Goal: Information Seeking & Learning: Check status

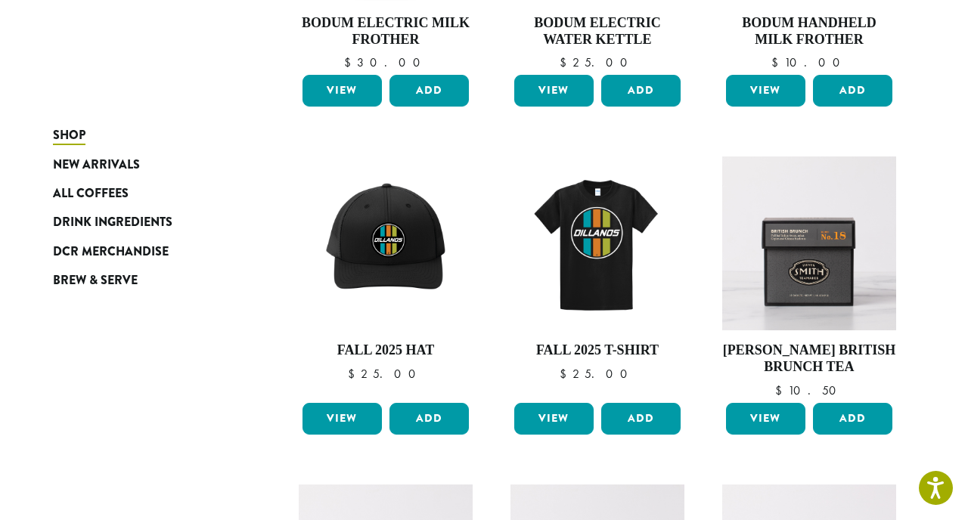
scroll to position [442, 0]
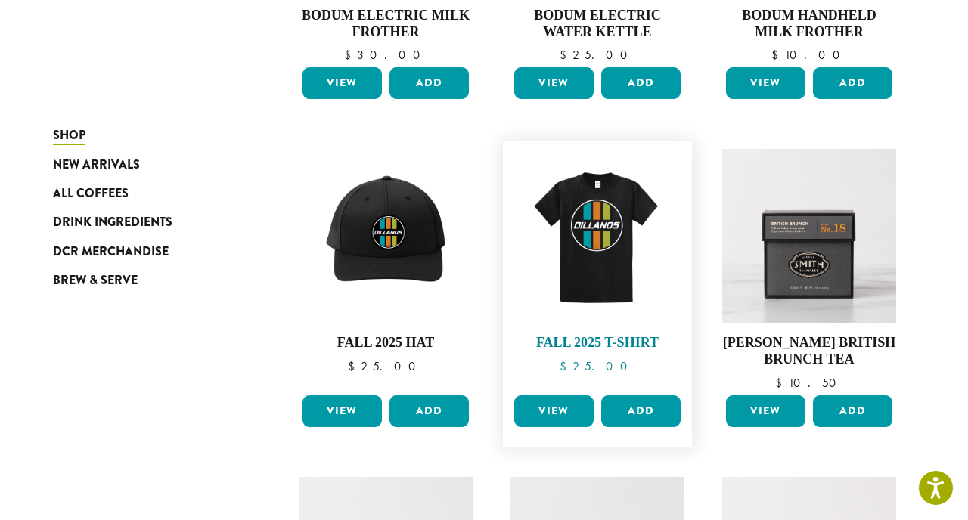
click at [594, 210] on img at bounding box center [598, 236] width 174 height 174
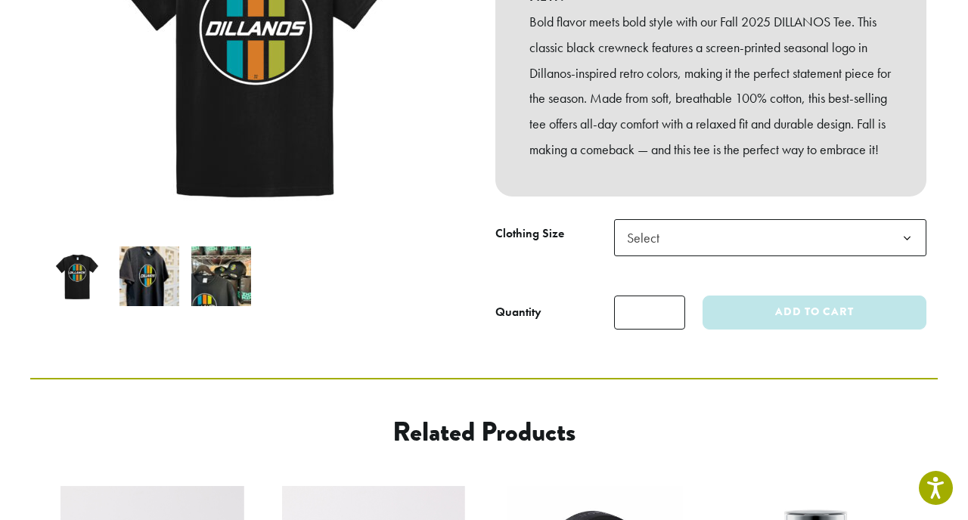
scroll to position [315, 0]
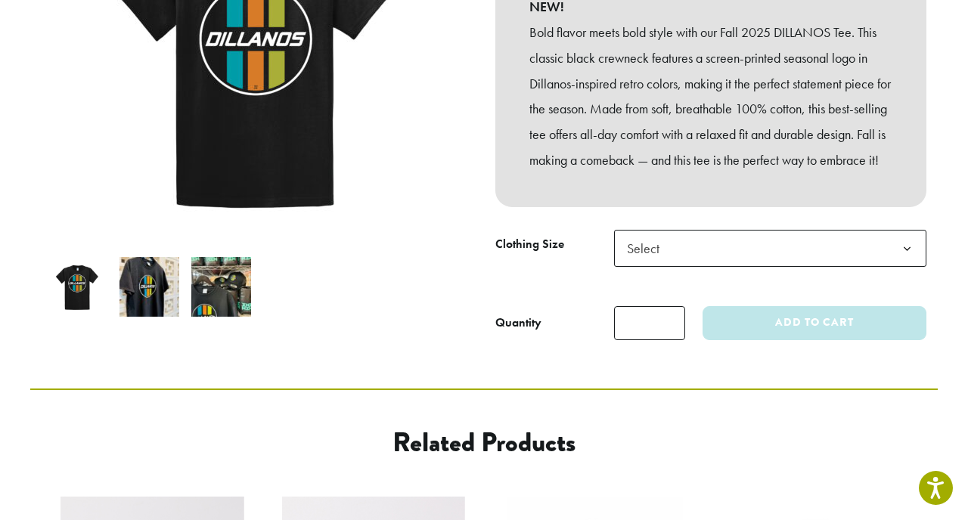
click at [157, 273] on img at bounding box center [150, 287] width 60 height 60
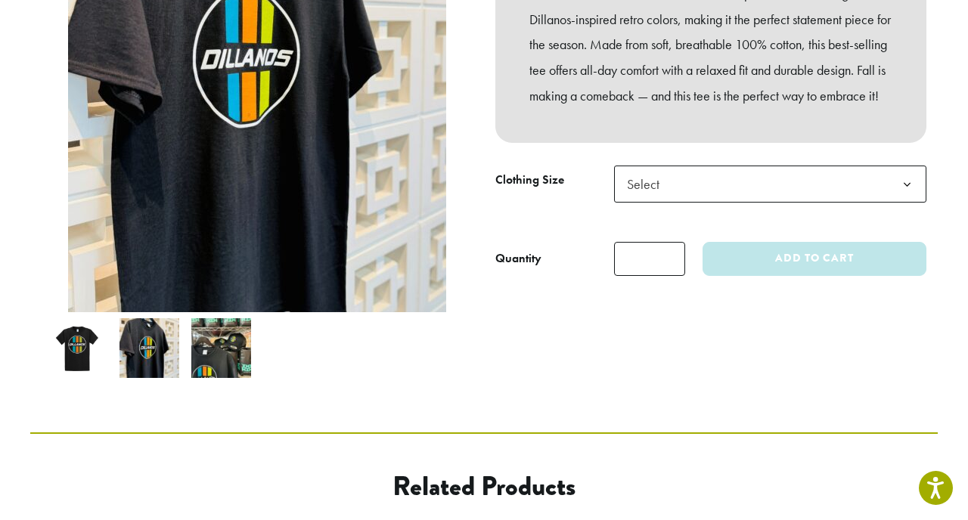
scroll to position [438, 0]
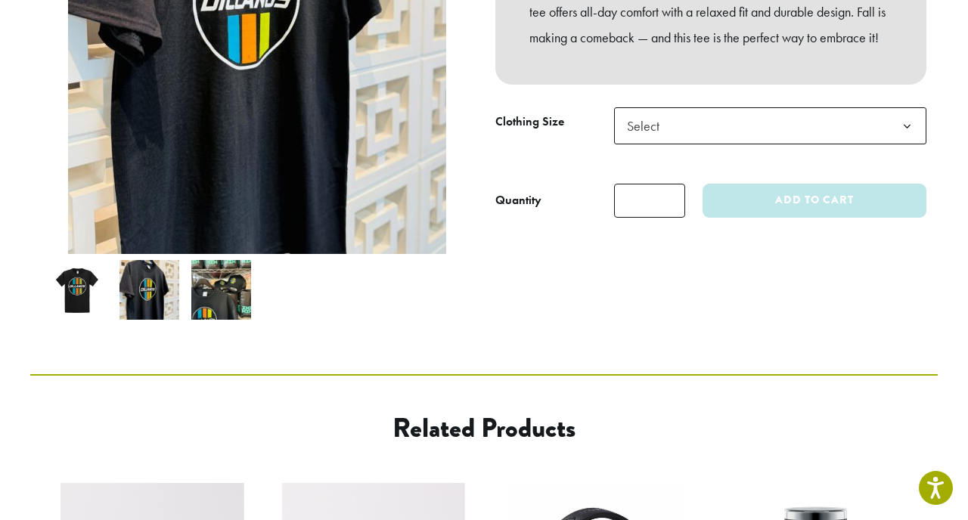
click at [72, 260] on img at bounding box center [78, 290] width 60 height 60
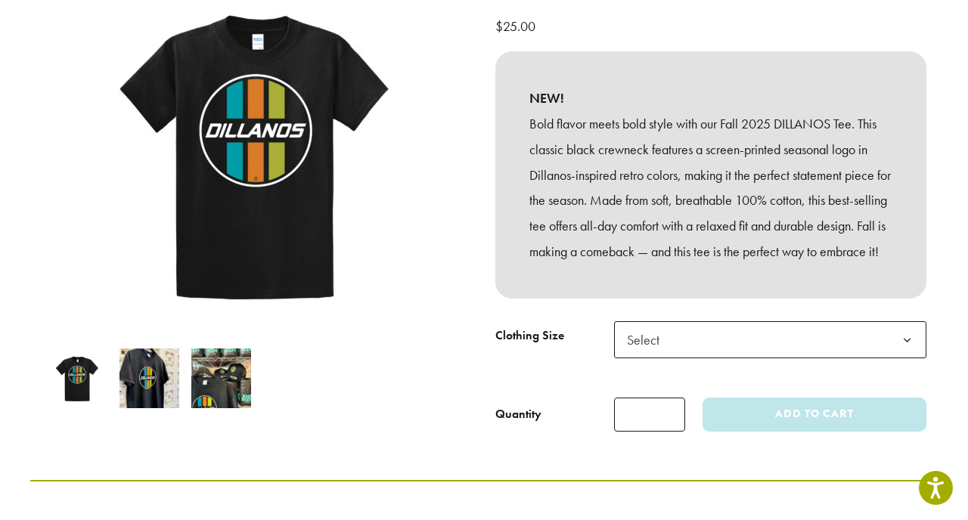
scroll to position [238, 0]
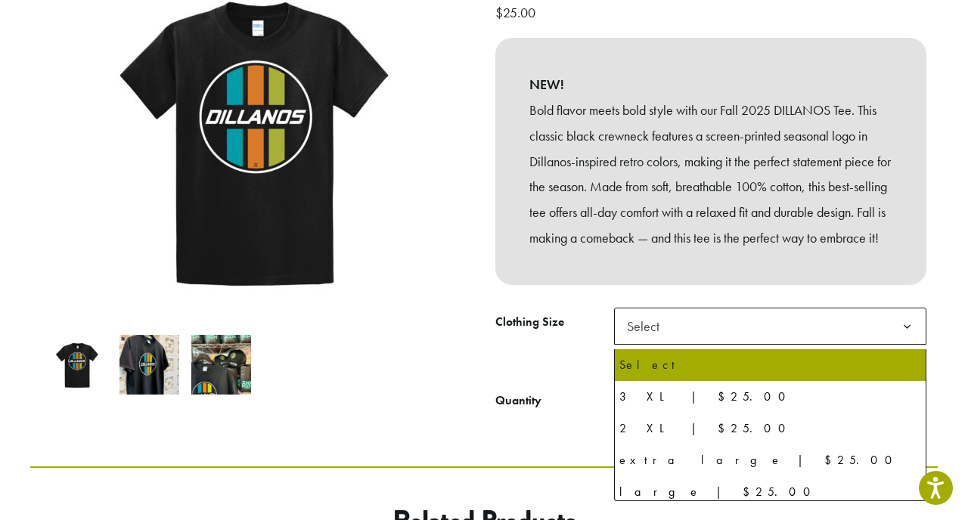
click at [904, 329] on b at bounding box center [907, 327] width 37 height 37
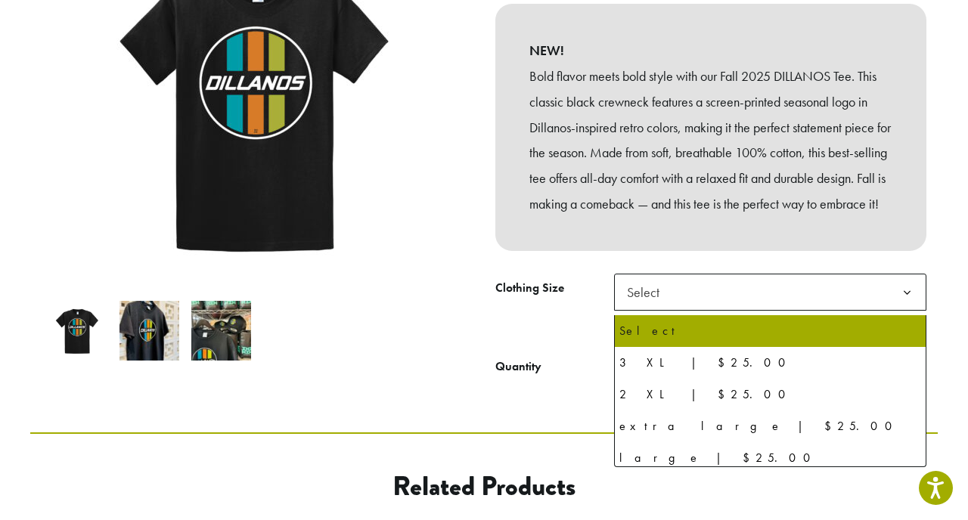
scroll to position [277, 0]
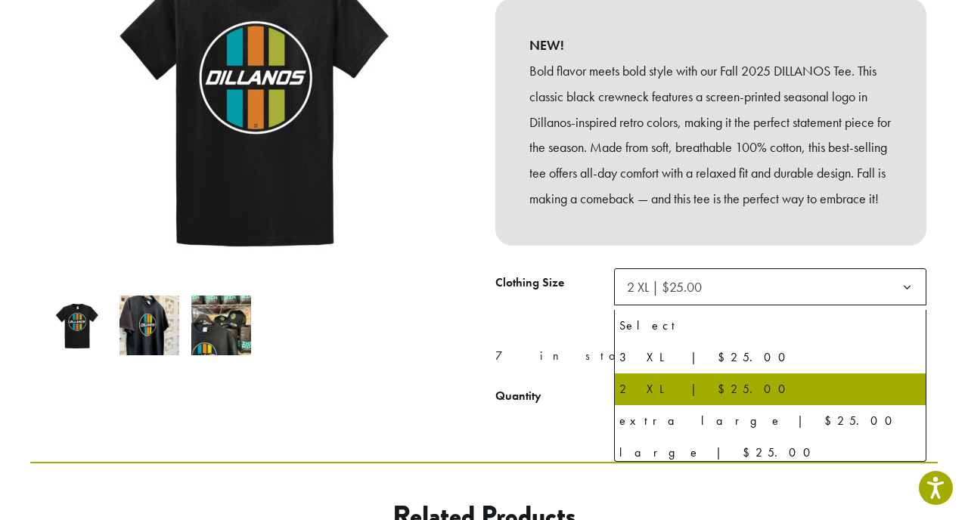
click at [912, 294] on b at bounding box center [907, 287] width 37 height 37
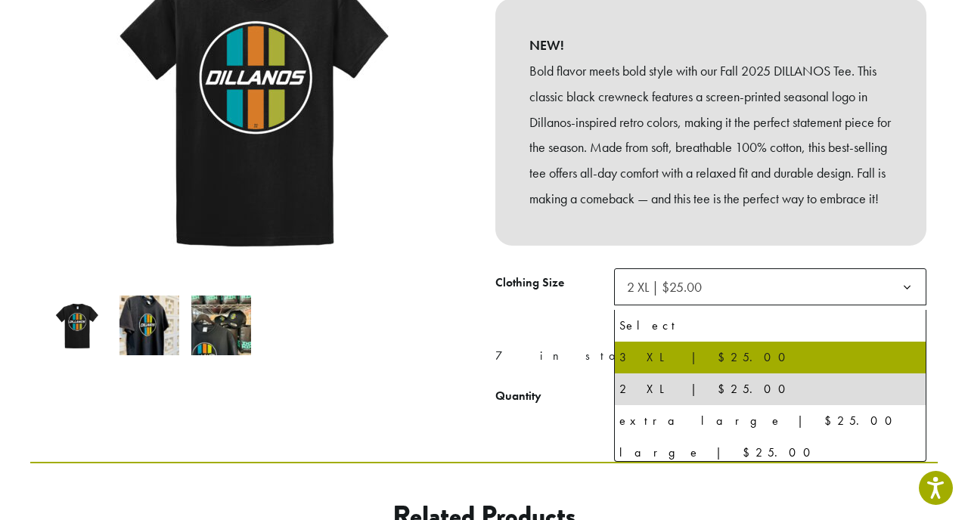
select select "****"
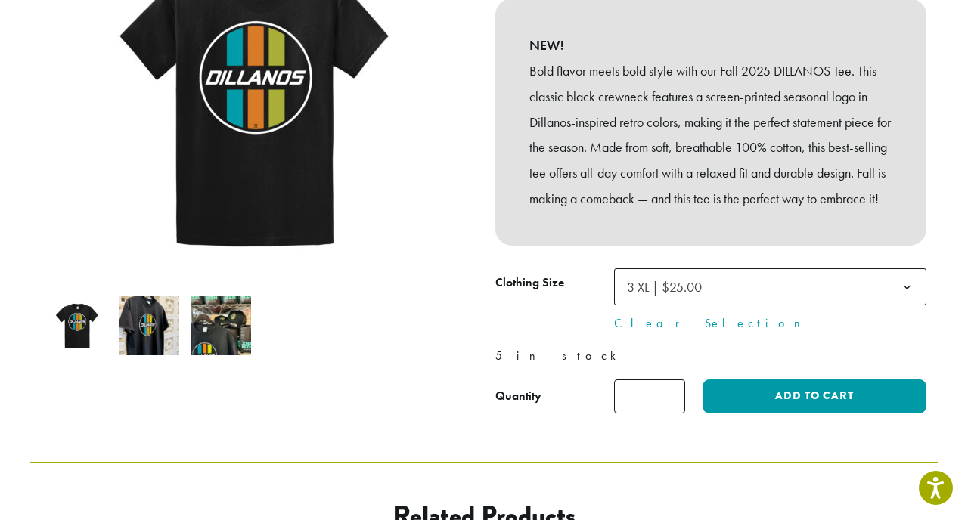
click at [208, 307] on img at bounding box center [221, 326] width 60 height 60
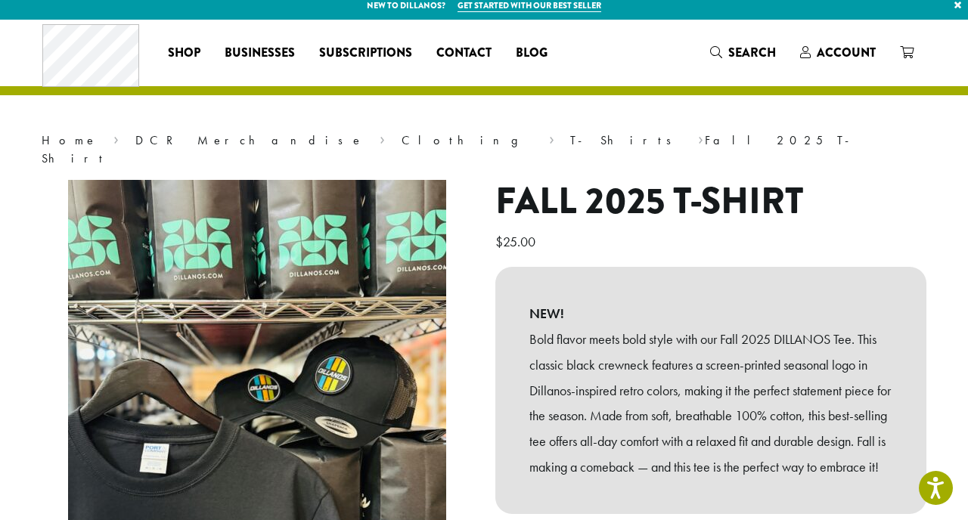
scroll to position [0, 0]
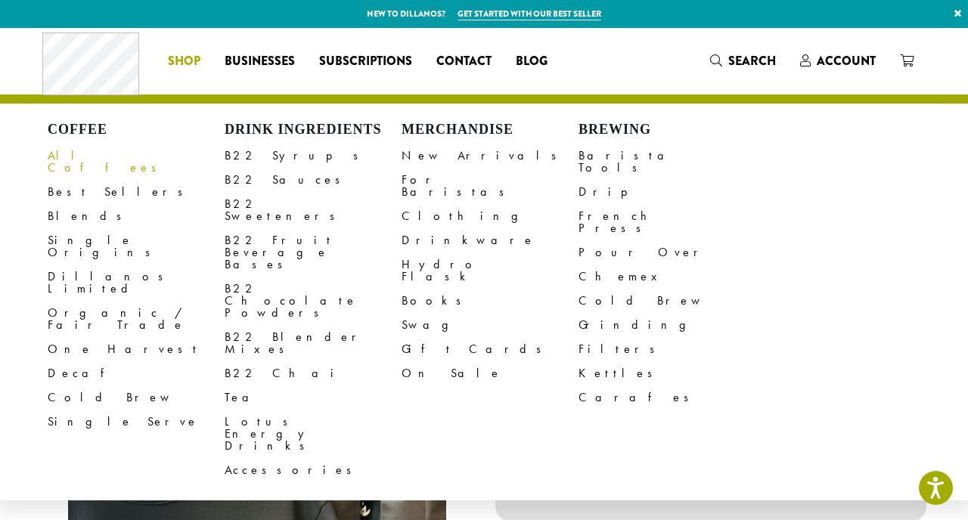
click at [87, 154] on link "All Coffees" at bounding box center [136, 162] width 177 height 36
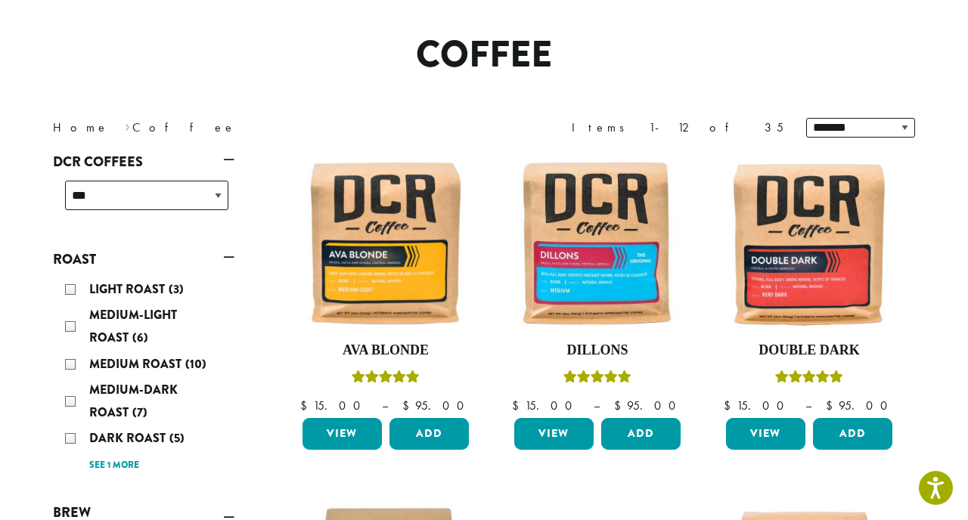
scroll to position [117, 0]
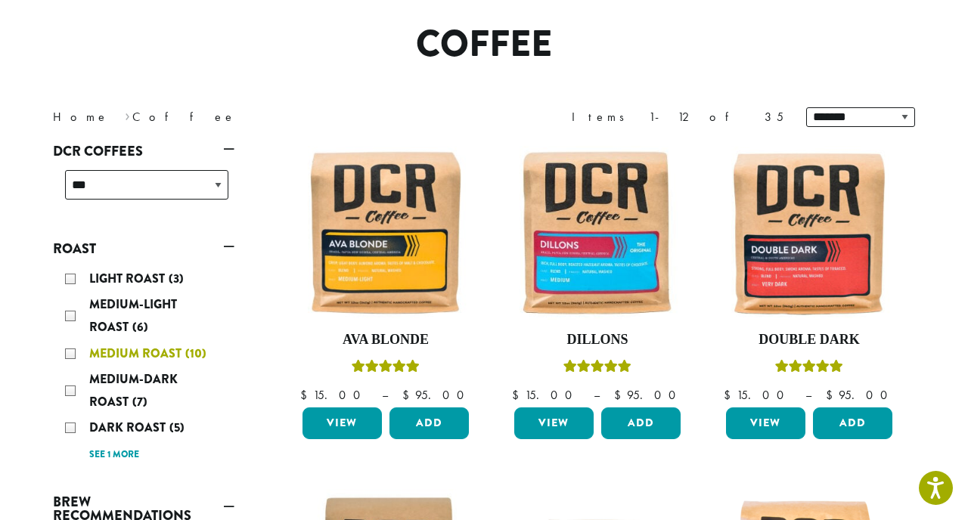
click at [73, 354] on div "Medium Roast (10)" at bounding box center [146, 354] width 163 height 23
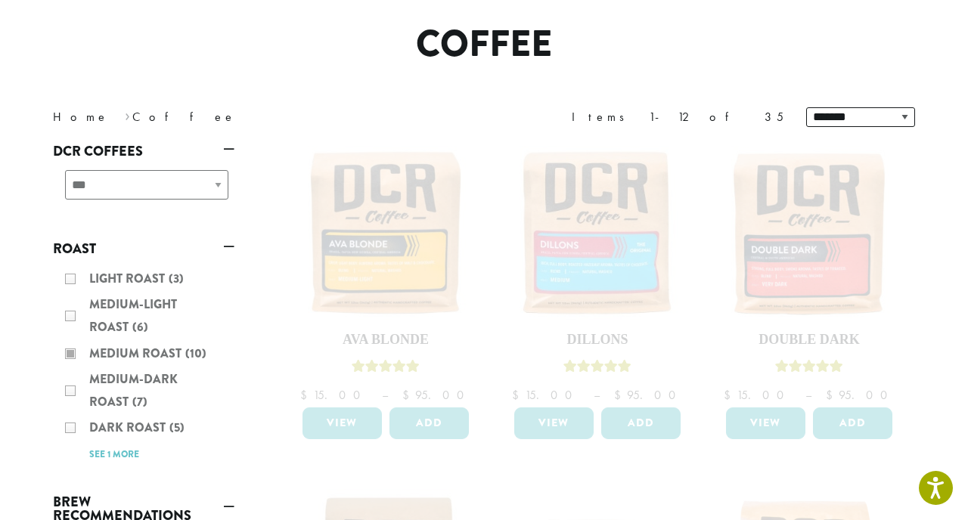
click at [113, 353] on div "Light Roast (3) Medium-Light Roast (6) Medium Roast (10) Medium-Dark Roast (7) …" at bounding box center [144, 367] width 182 height 210
click at [69, 314] on div "Light Roast (3) Medium-Light Roast (6) Medium Roast (10) Medium-Dark Roast (7) …" at bounding box center [144, 367] width 182 height 210
click at [135, 356] on div "Light Roast (3) Medium-Light Roast (6) Medium Roast (10) Medium-Dark Roast (7) …" at bounding box center [144, 367] width 182 height 210
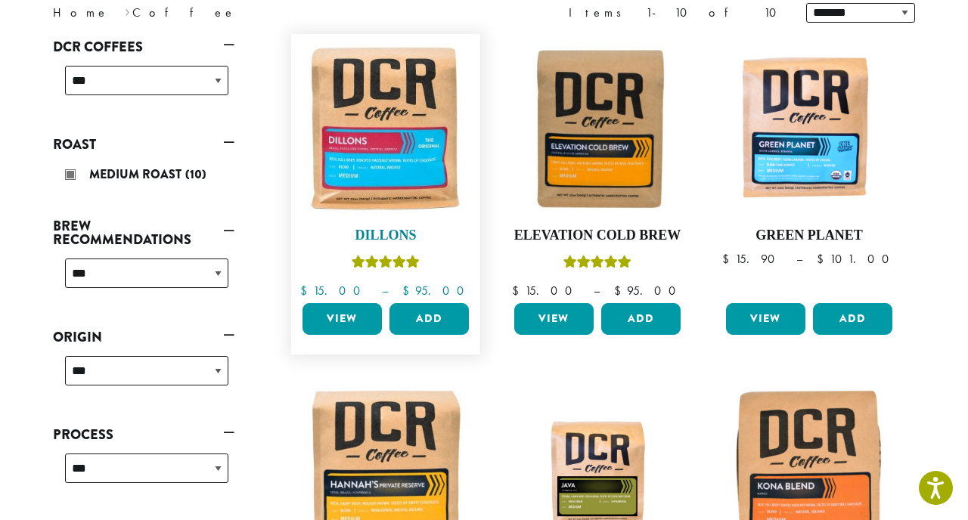
scroll to position [181, 0]
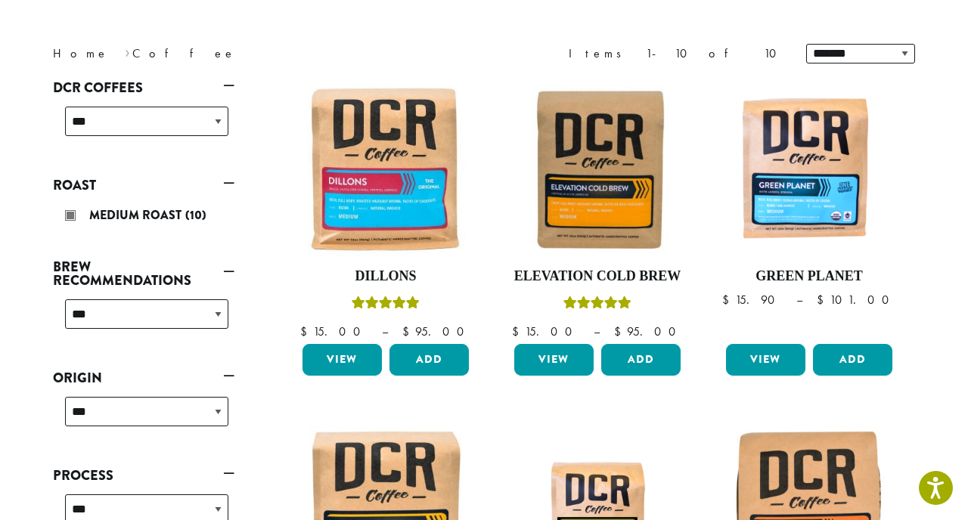
click at [228, 182] on link "Roast" at bounding box center [144, 185] width 182 height 26
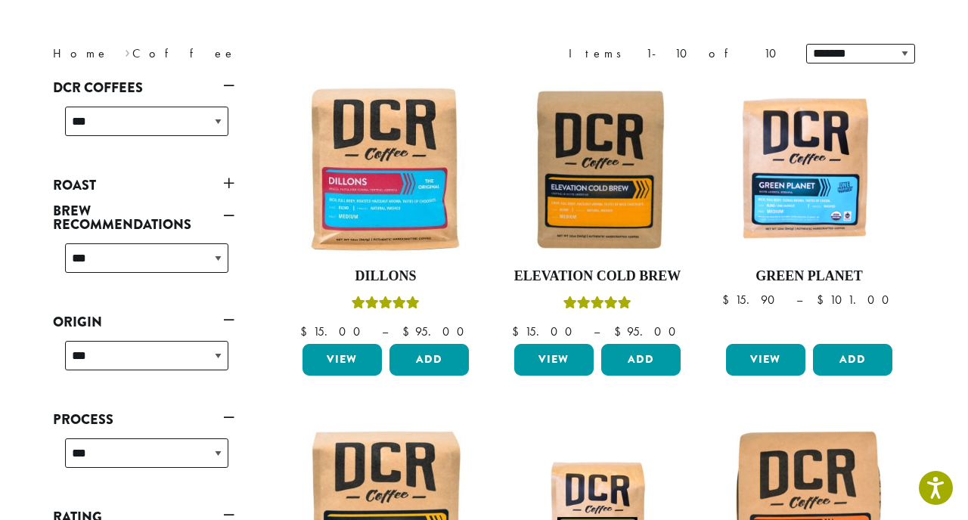
click at [228, 185] on link "Roast" at bounding box center [144, 185] width 182 height 26
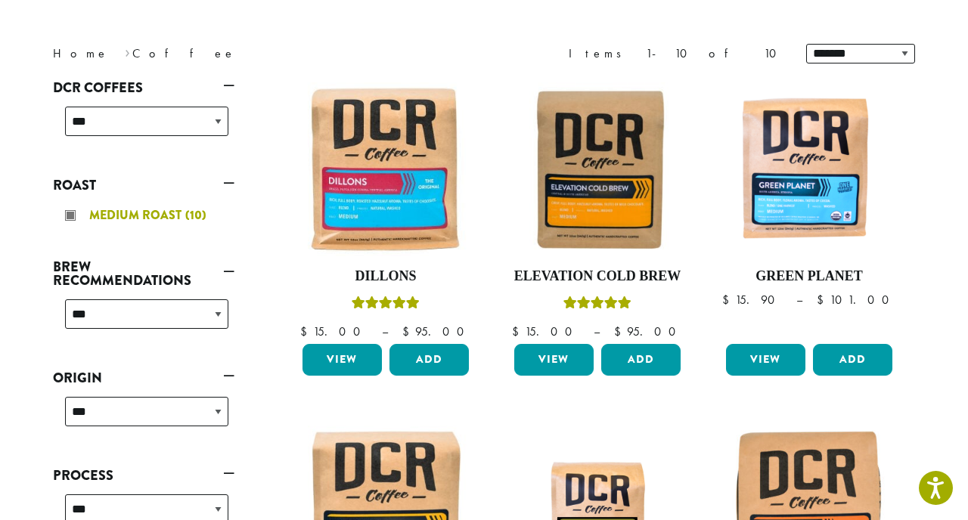
click at [73, 217] on div "Medium Roast (10)" at bounding box center [146, 215] width 163 height 23
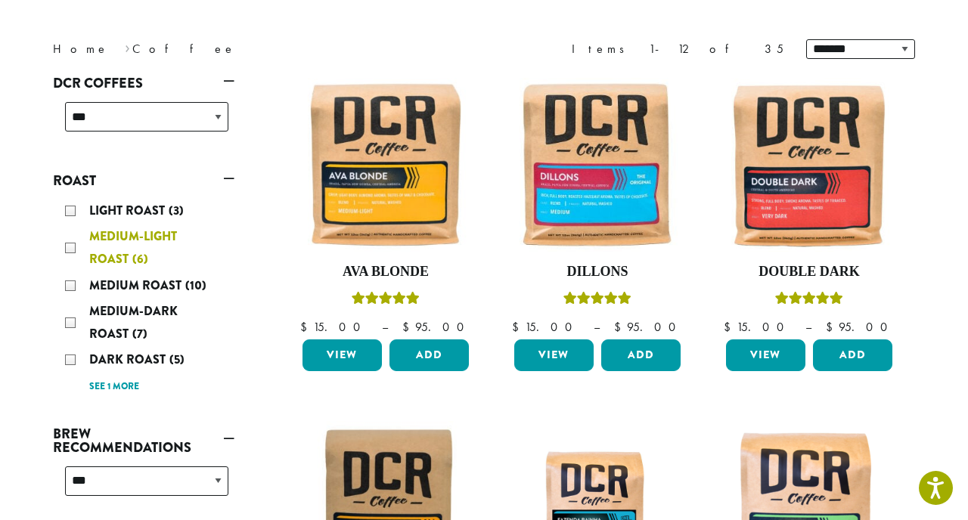
click at [70, 246] on div "Medium-Light Roast (6)" at bounding box center [146, 247] width 163 height 45
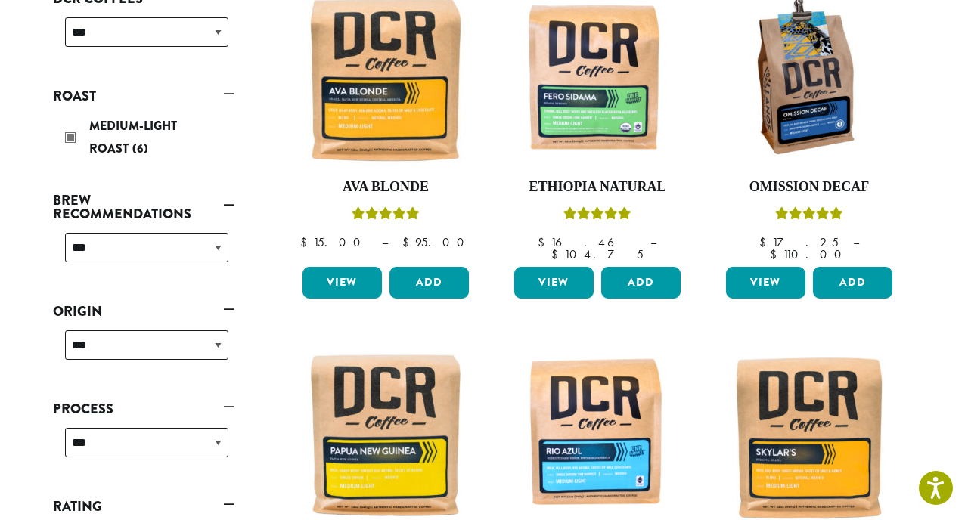
scroll to position [266, 0]
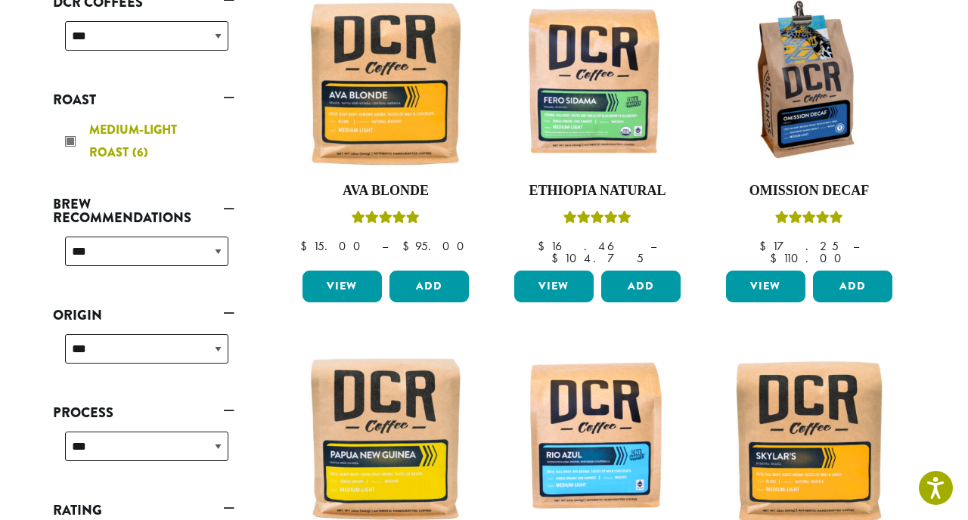
click at [69, 144] on div "Medium-Light Roast (6)" at bounding box center [146, 141] width 163 height 45
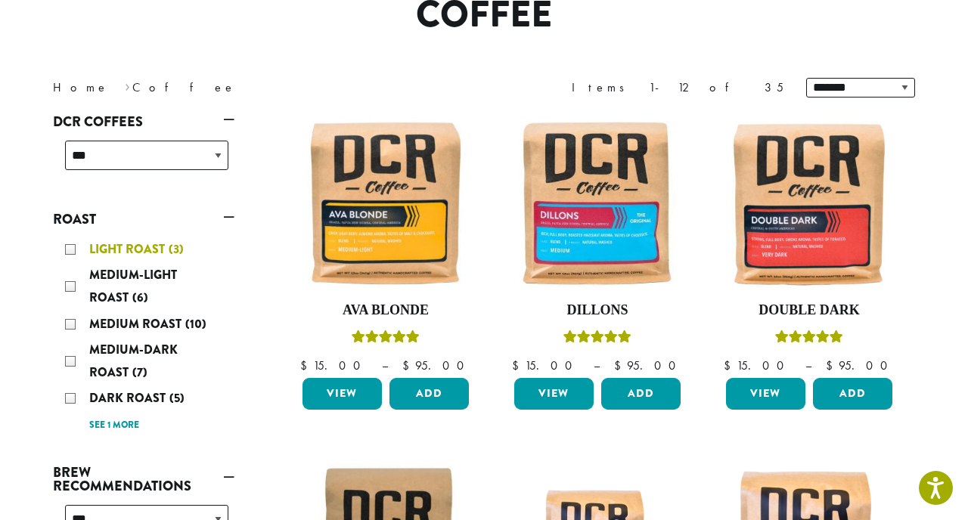
click at [72, 247] on div "Light Roast (3)" at bounding box center [146, 249] width 163 height 23
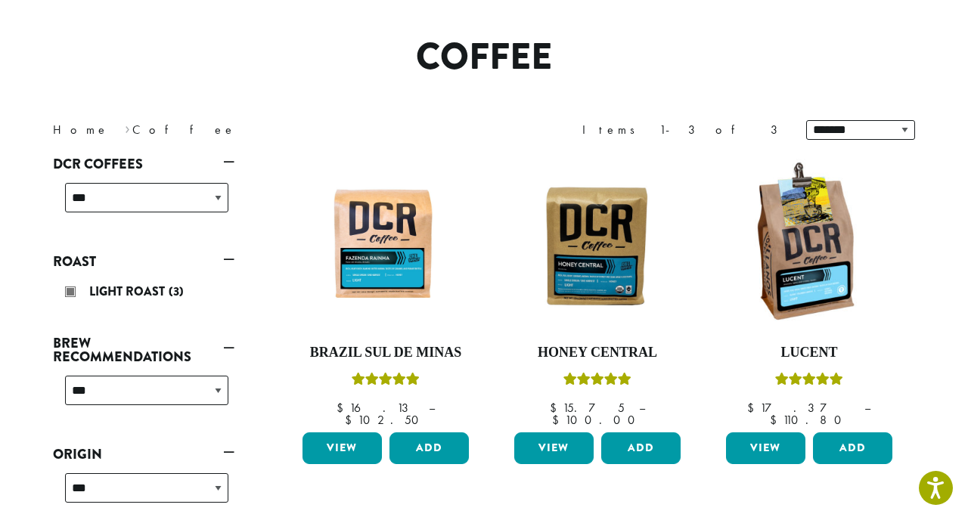
scroll to position [93, 0]
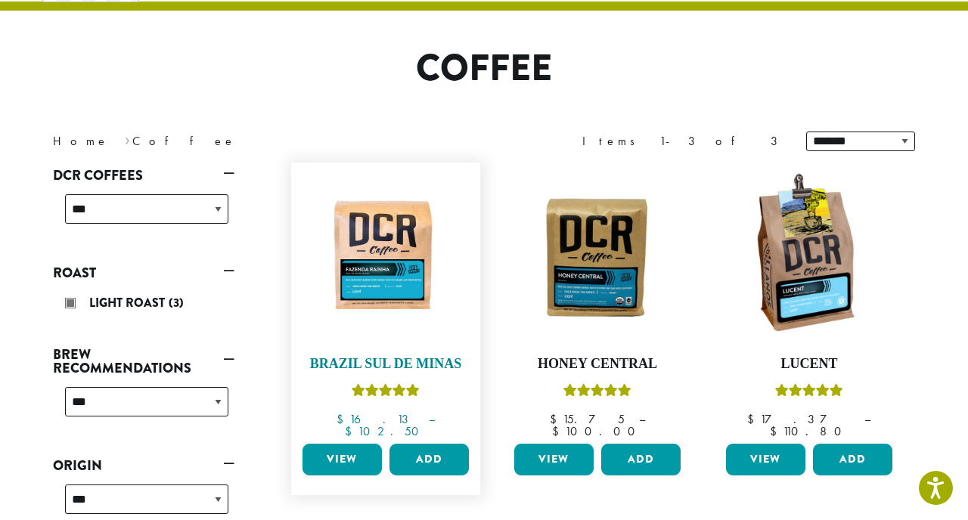
click at [382, 256] on img at bounding box center [386, 257] width 174 height 130
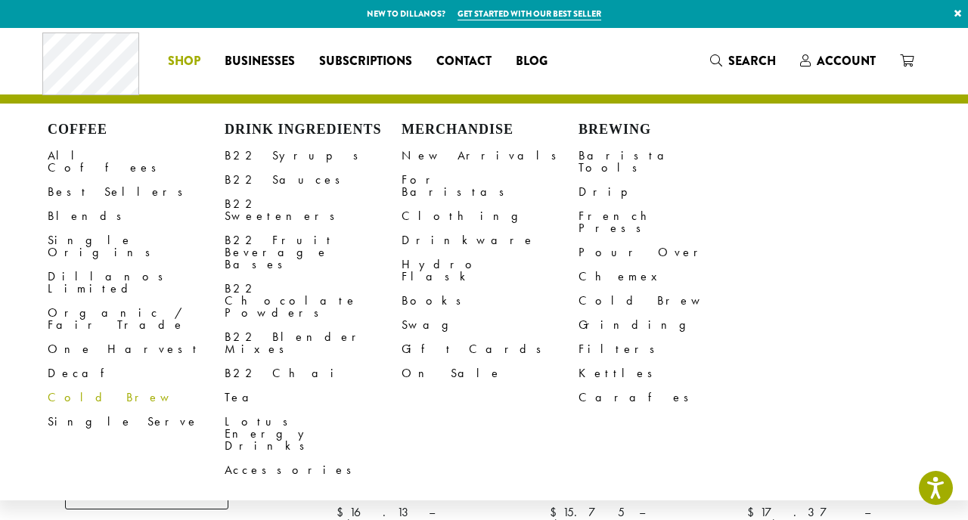
click at [83, 386] on link "Cold Brew" at bounding box center [136, 398] width 177 height 24
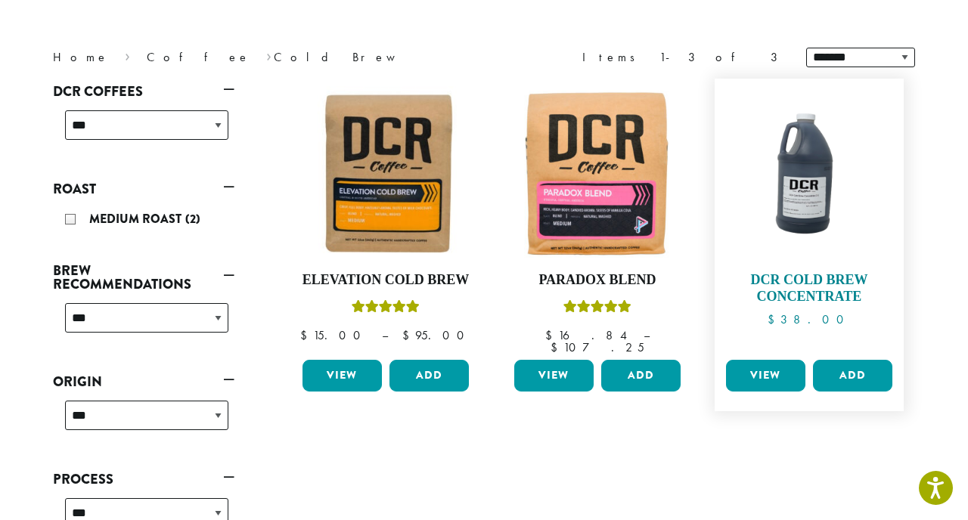
scroll to position [190, 0]
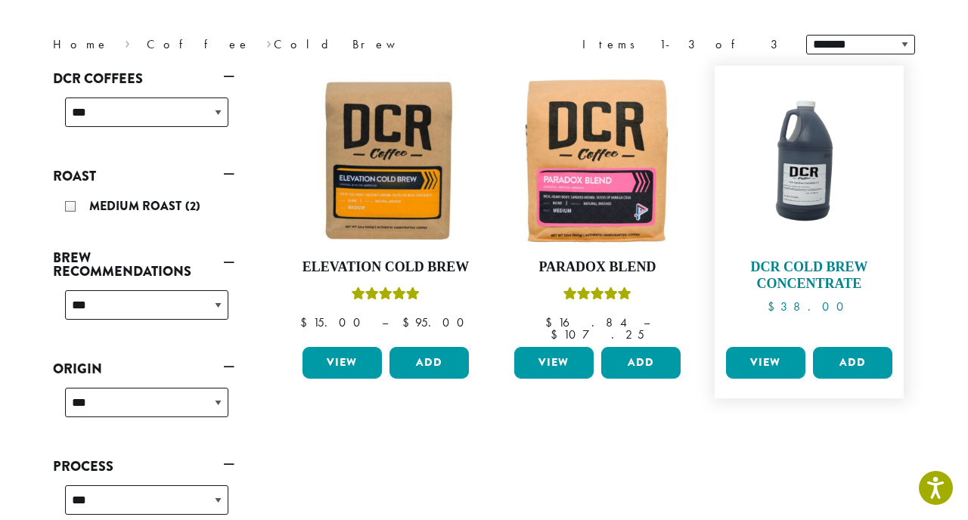
click at [809, 280] on h4 "DCR Cold Brew Concentrate" at bounding box center [809, 275] width 174 height 33
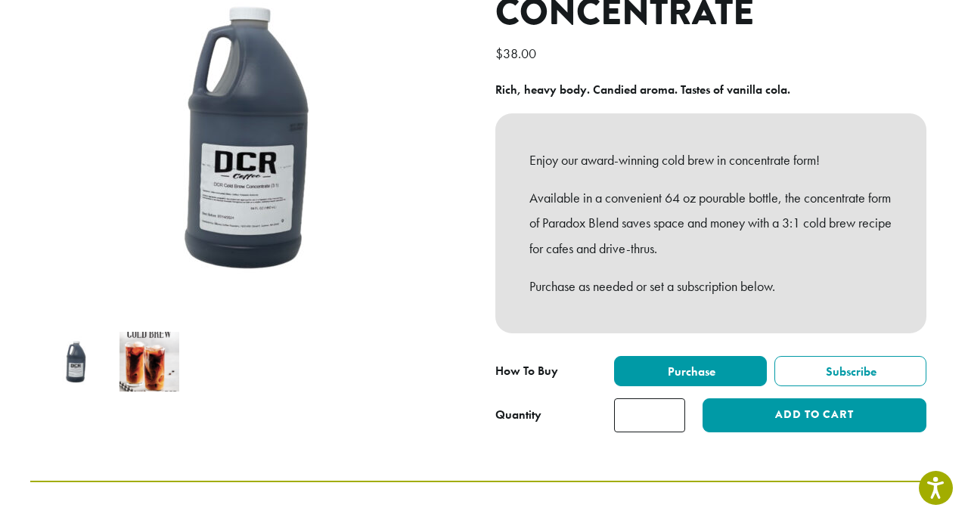
scroll to position [225, 0]
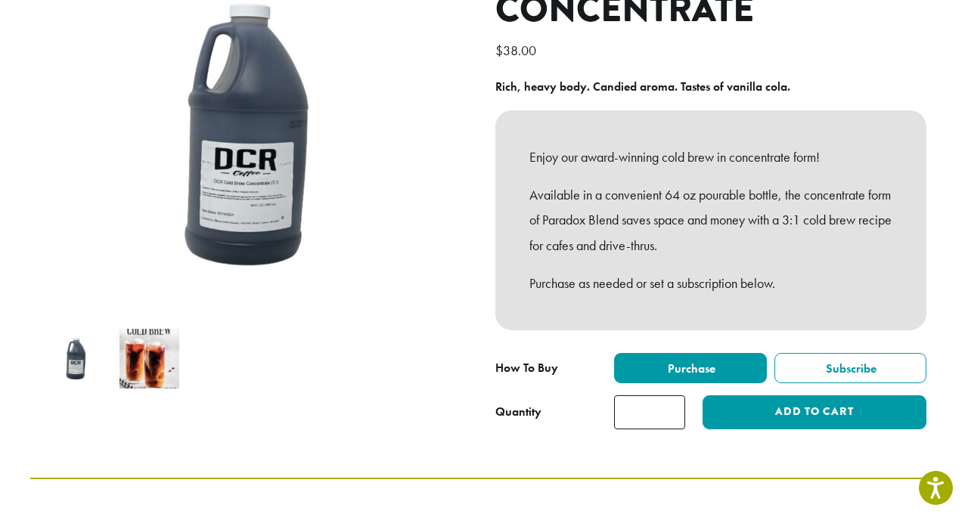
click at [151, 362] on img at bounding box center [150, 359] width 60 height 60
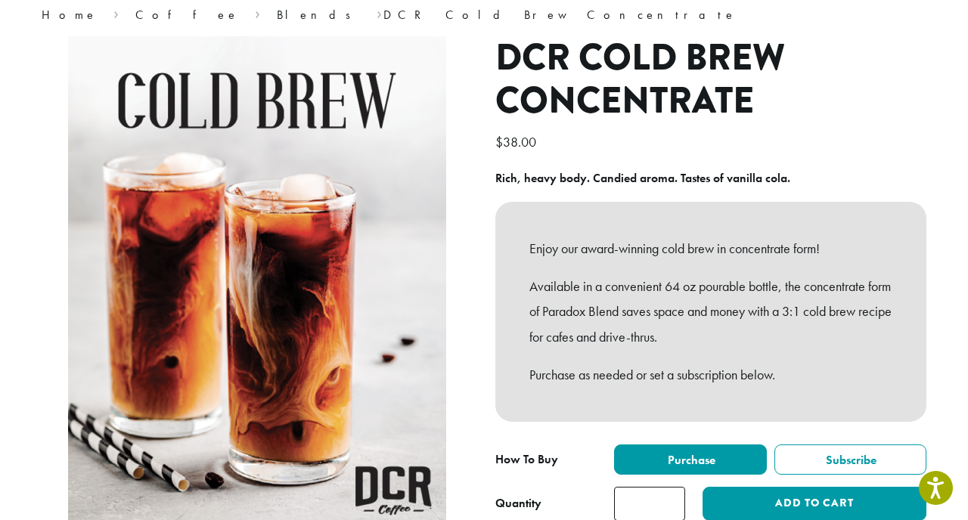
scroll to position [0, 0]
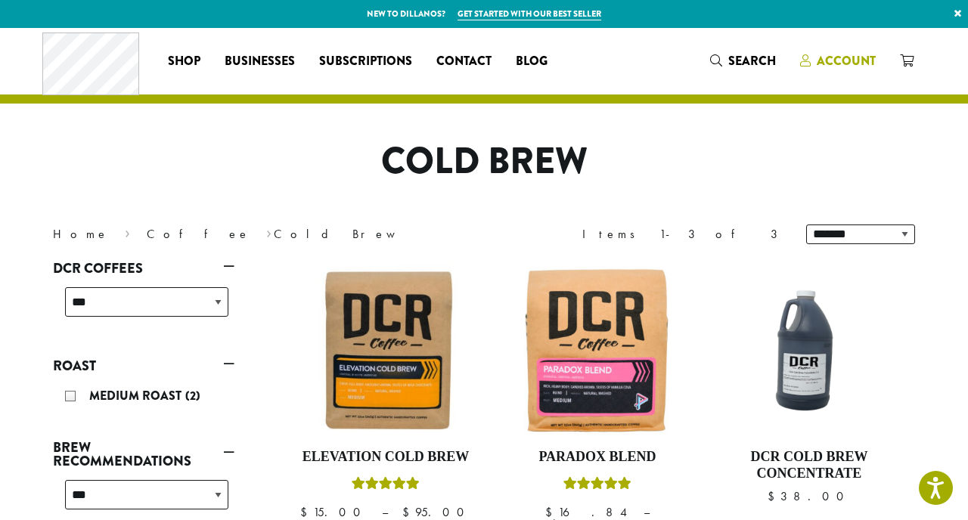
click at [837, 64] on span "Account" at bounding box center [846, 60] width 59 height 17
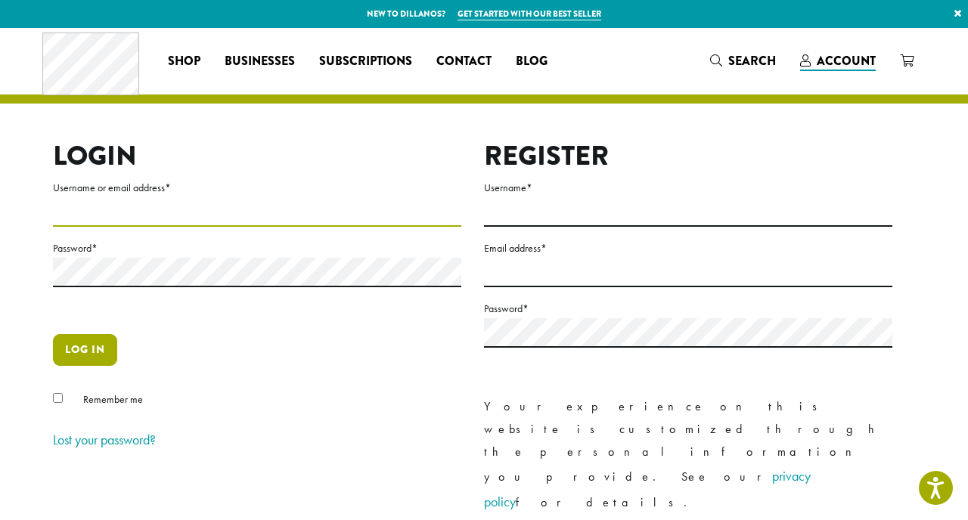
type input "**********"
click at [88, 351] on button "Log in" at bounding box center [85, 350] width 64 height 32
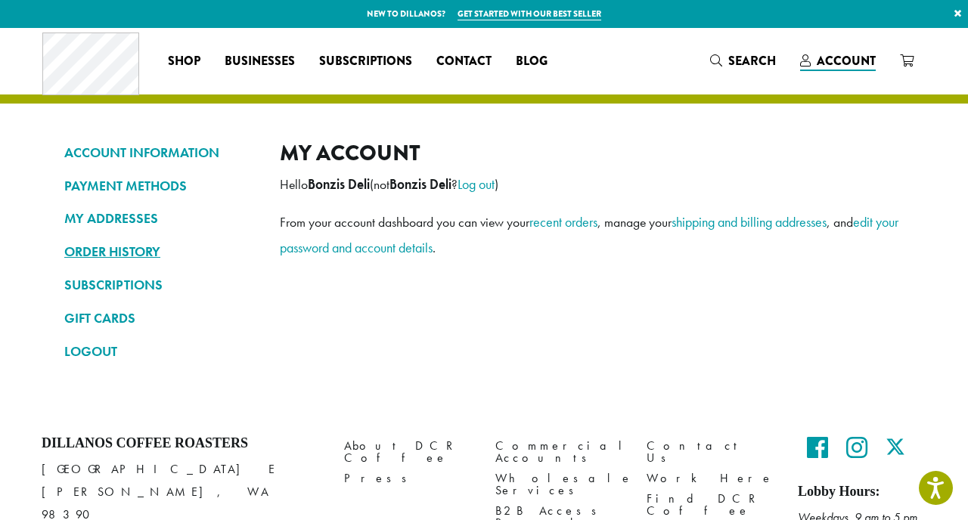
click at [101, 256] on link "ORDER HISTORY" at bounding box center [160, 252] width 193 height 26
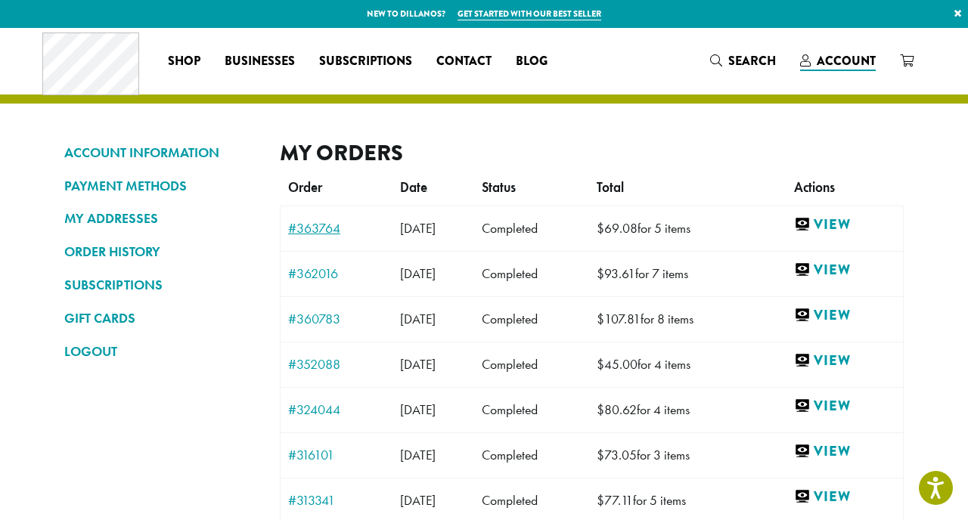
click at [316, 225] on link "#363764" at bounding box center [336, 229] width 97 height 14
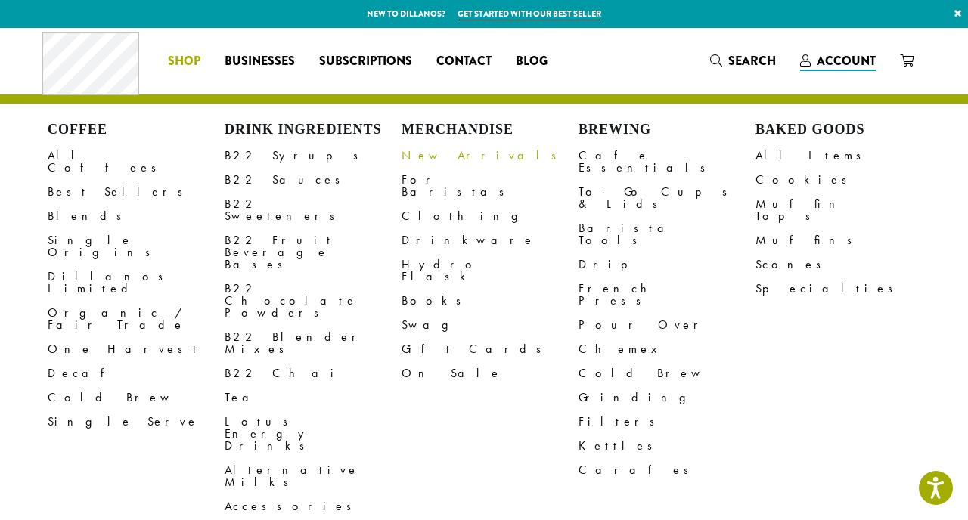
click at [421, 159] on link "New Arrivals" at bounding box center [490, 156] width 177 height 24
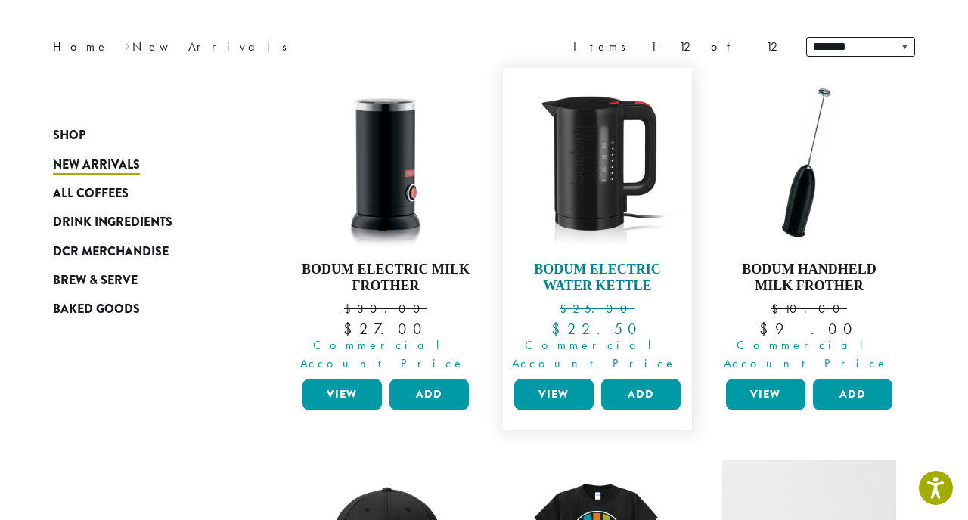
scroll to position [191, 0]
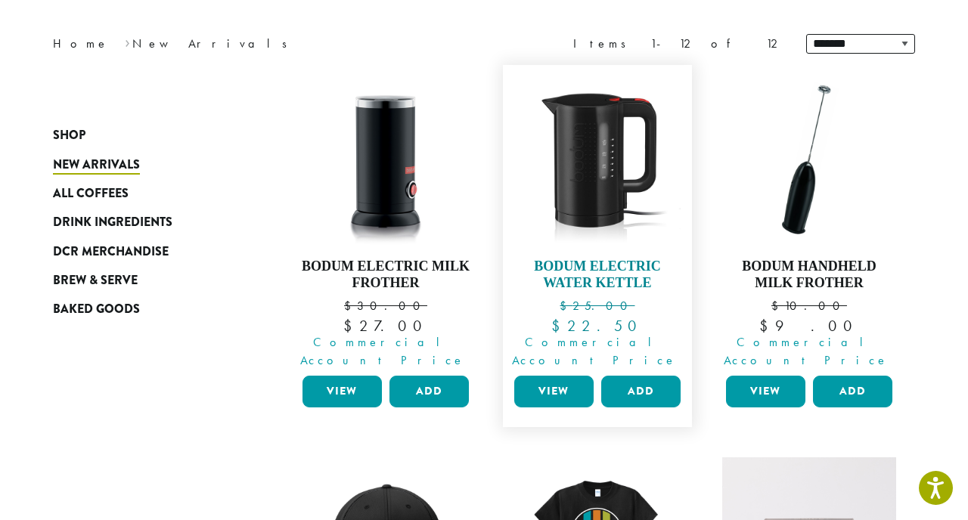
click at [593, 169] on img at bounding box center [598, 160] width 174 height 174
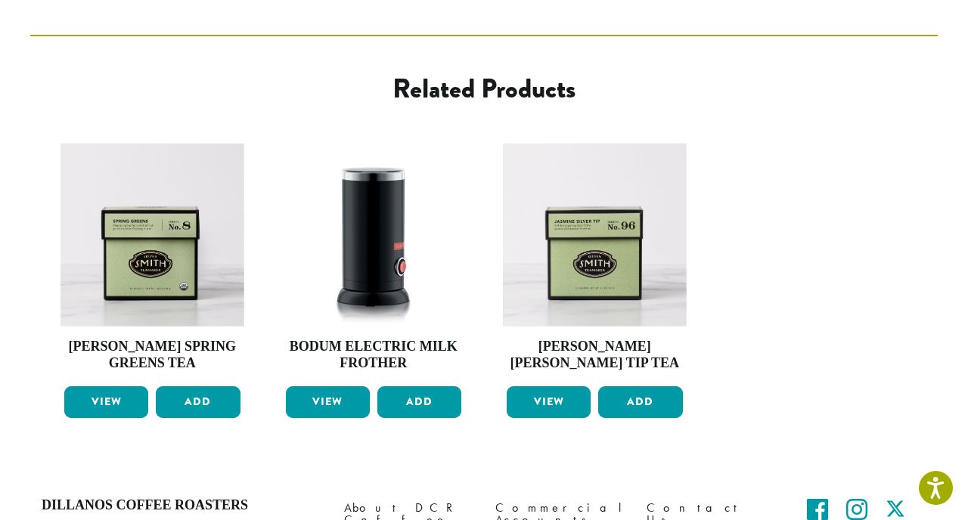
scroll to position [729, 0]
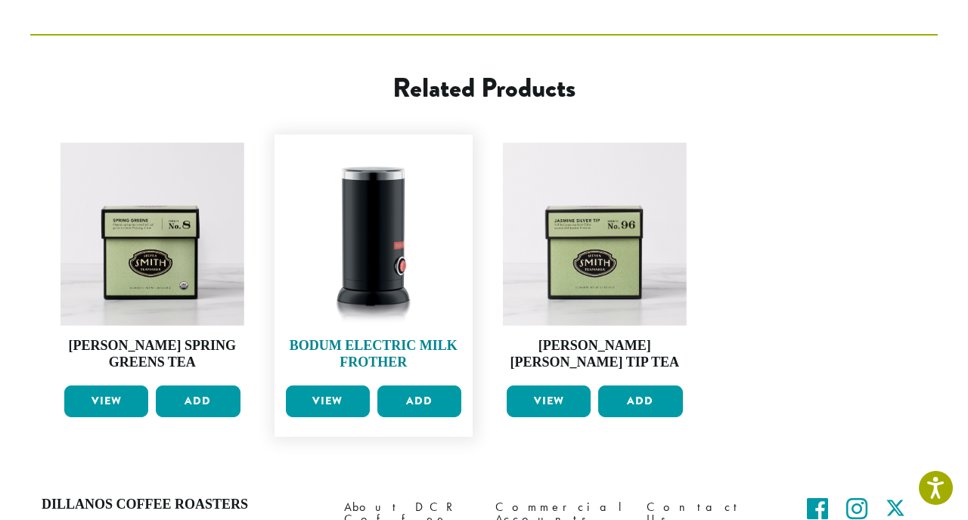
click at [398, 193] on img at bounding box center [374, 234] width 184 height 184
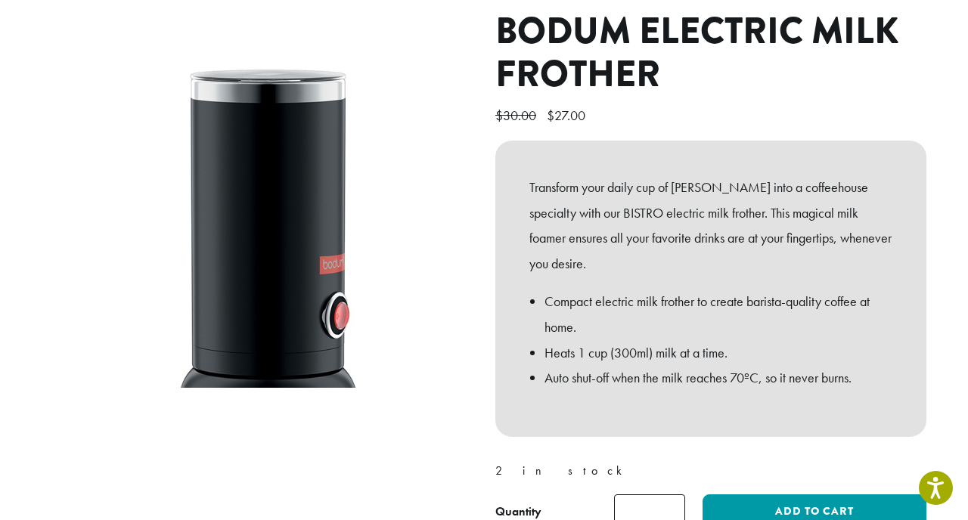
scroll to position [153, 0]
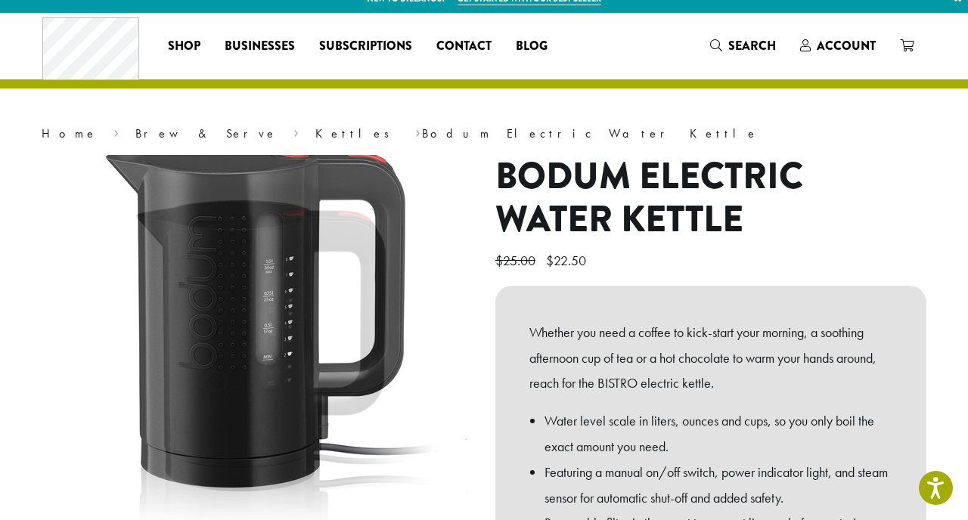
scroll to position [2, 0]
